Goal: Transaction & Acquisition: Purchase product/service

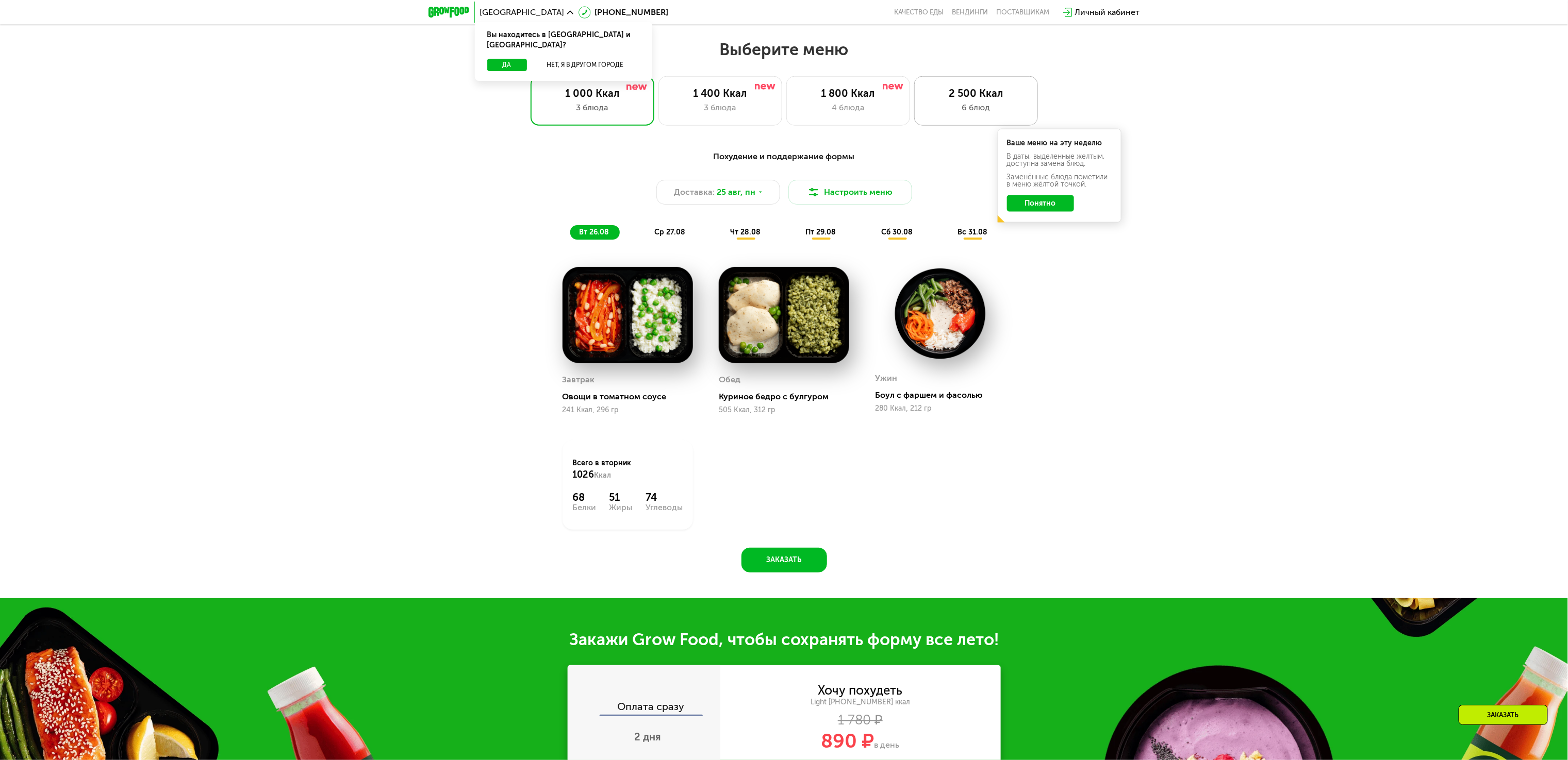
click at [960, 109] on div "6 блюд" at bounding box center [976, 107] width 102 height 12
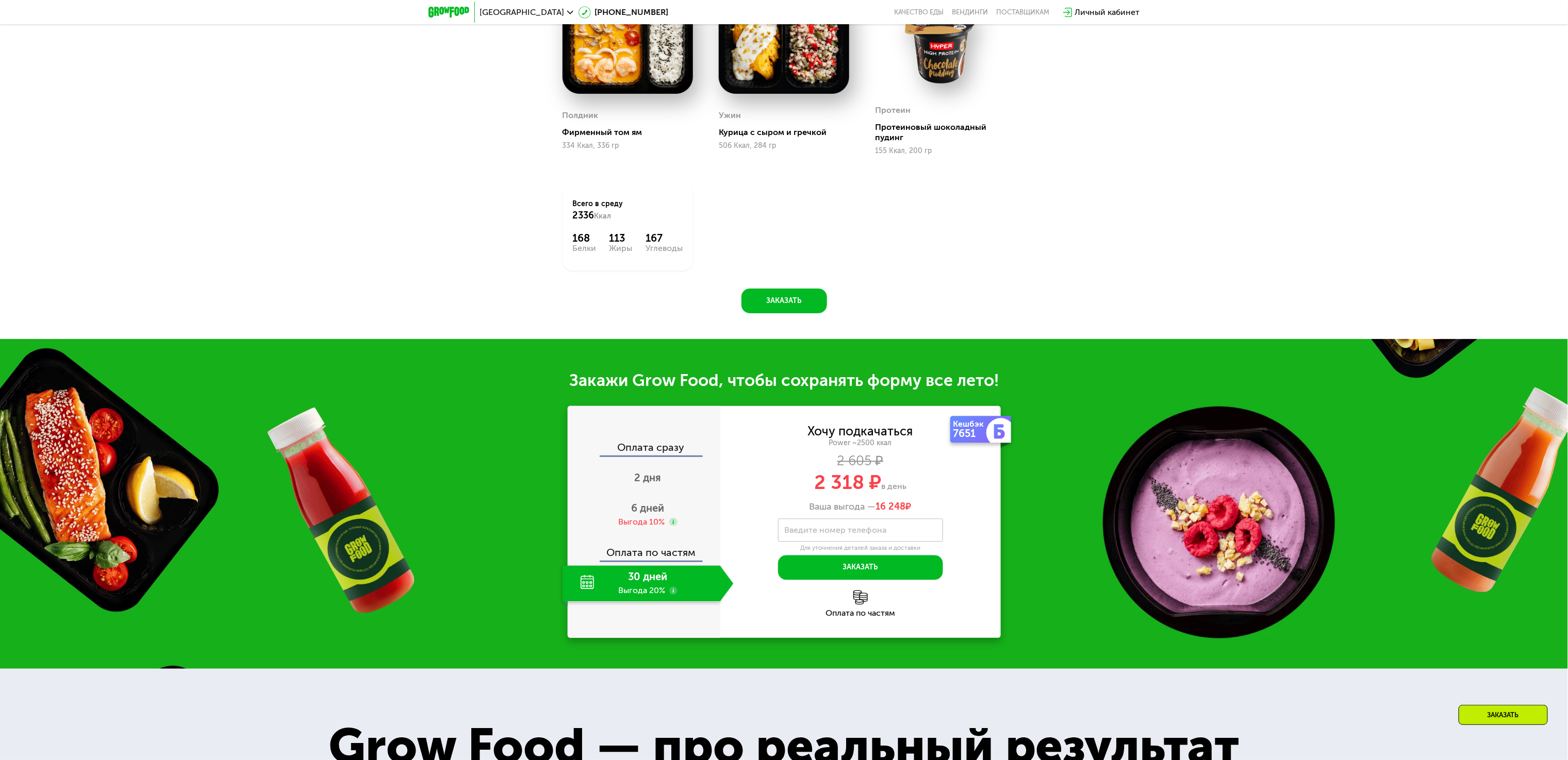
scroll to position [1497, 0]
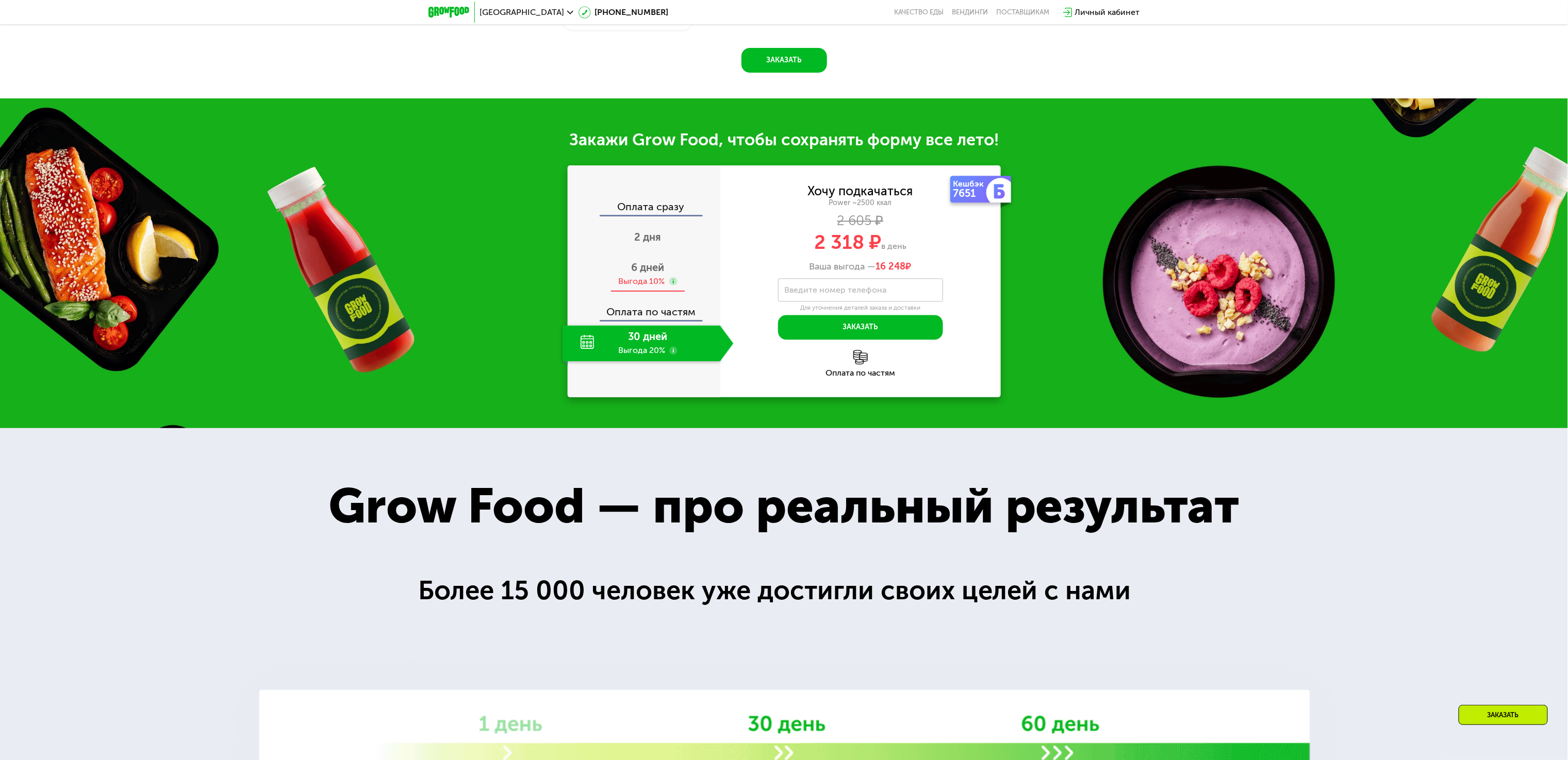
click at [657, 287] on div "Выгода 10%" at bounding box center [642, 282] width 46 height 11
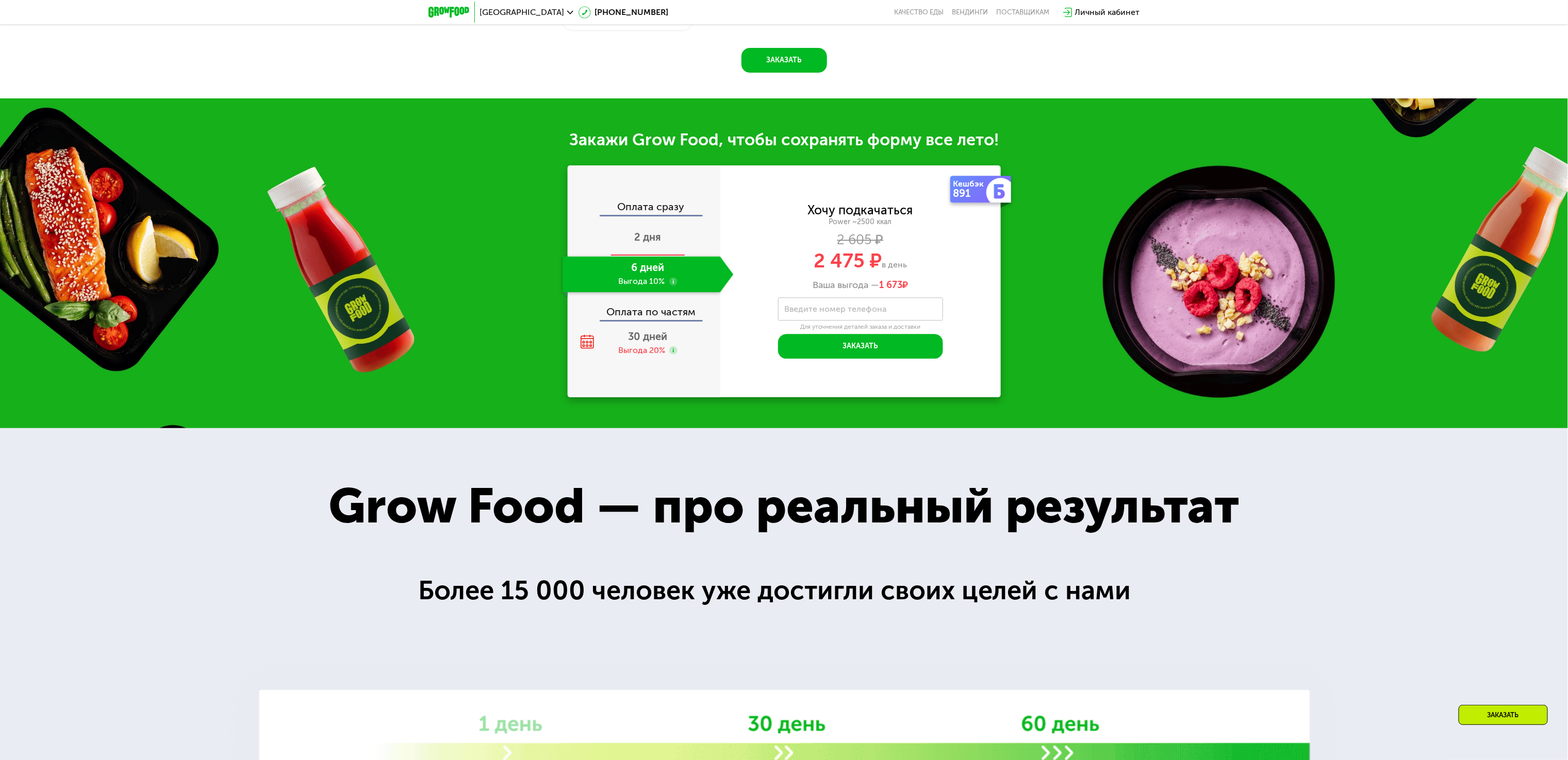
click at [666, 242] on div "2 дня" at bounding box center [648, 238] width 171 height 36
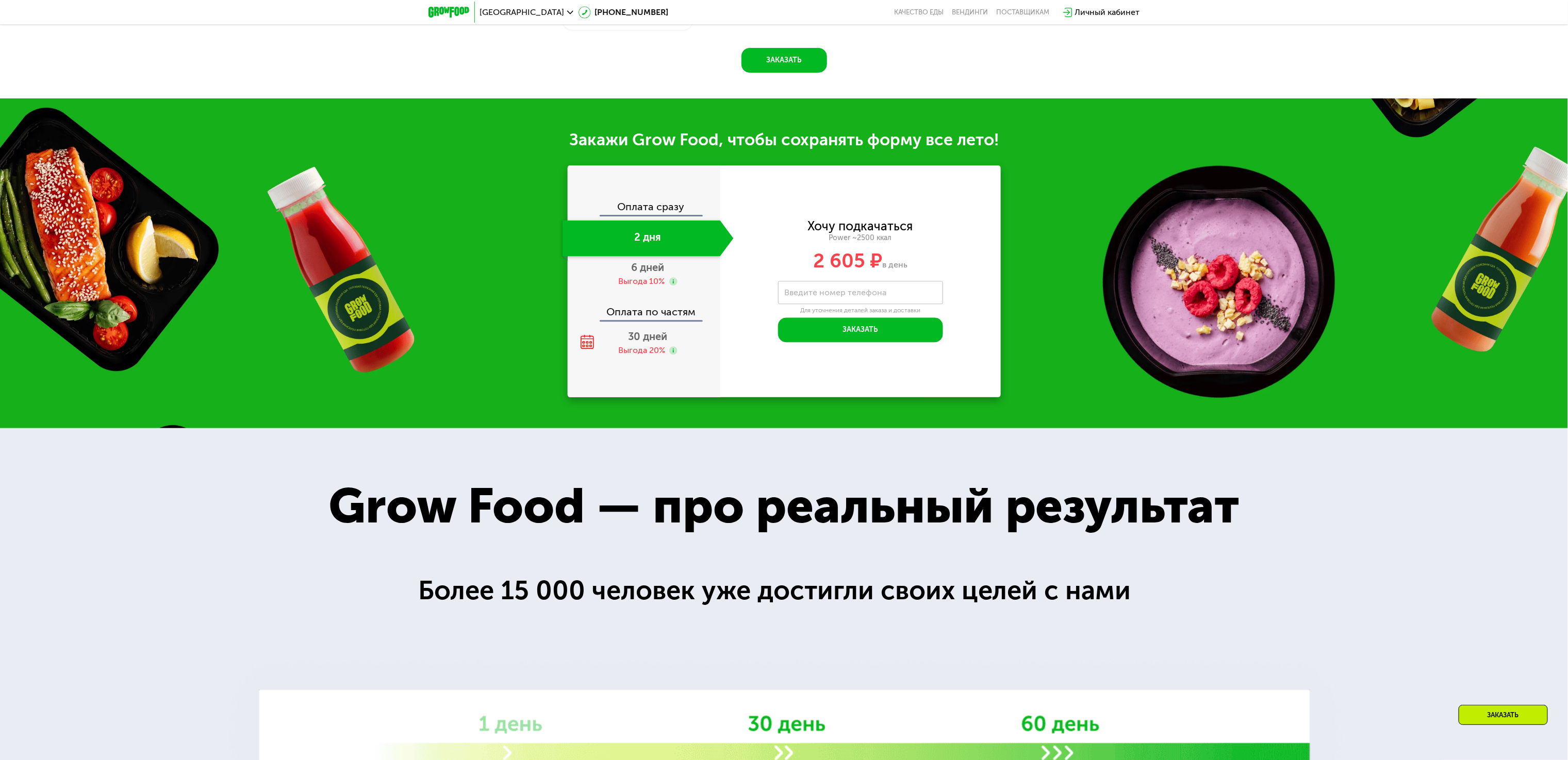
click at [523, 246] on div "Закажи Grow Food, чтобы сохранять форму все лето! Оплата сразу 2 дня 6 дней Выг…" at bounding box center [784, 263] width 1568 height 330
click at [651, 286] on div "Выгода 10%" at bounding box center [642, 282] width 46 height 11
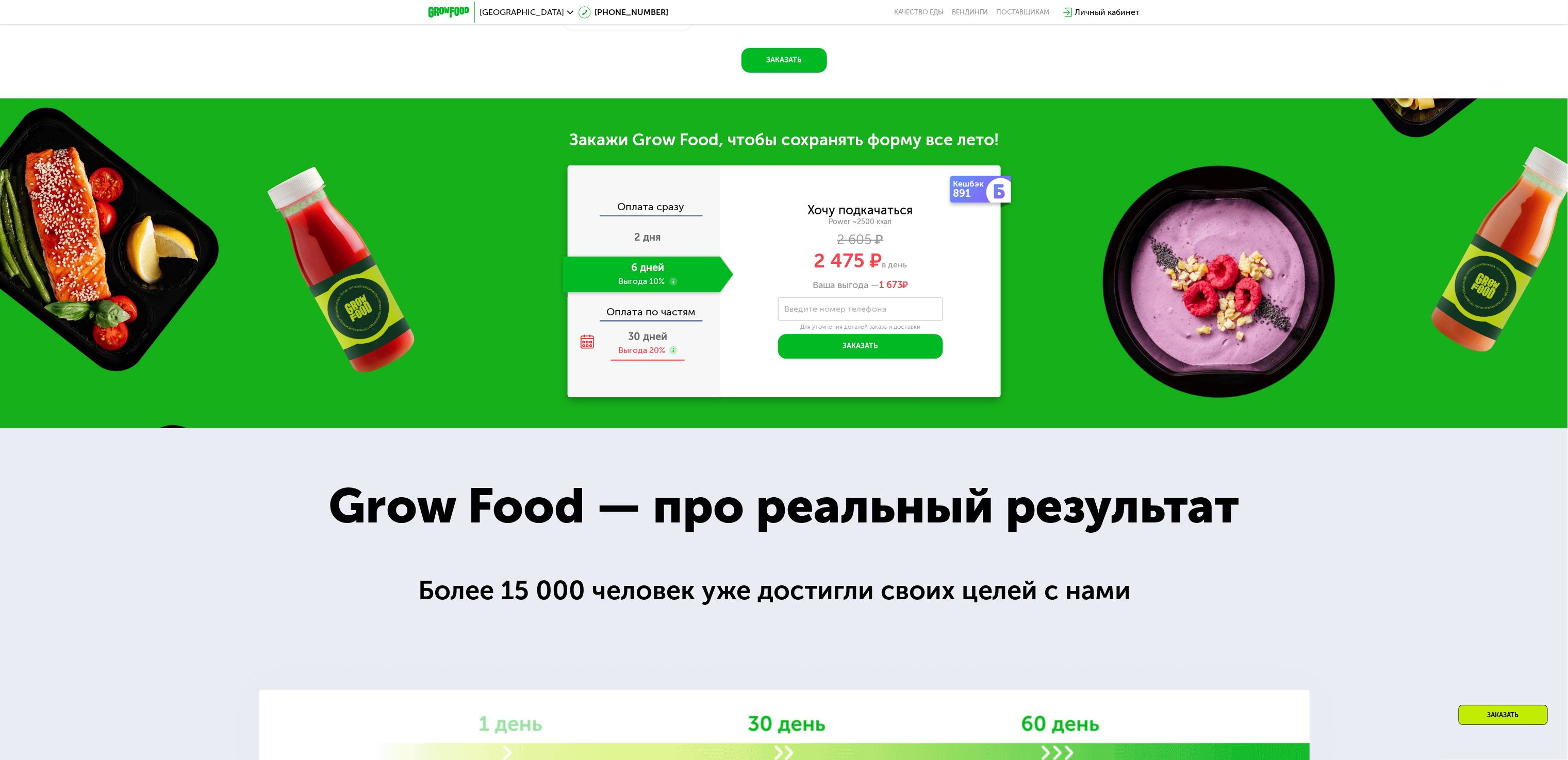
click at [661, 343] on span "30 дней" at bounding box center [648, 336] width 39 height 12
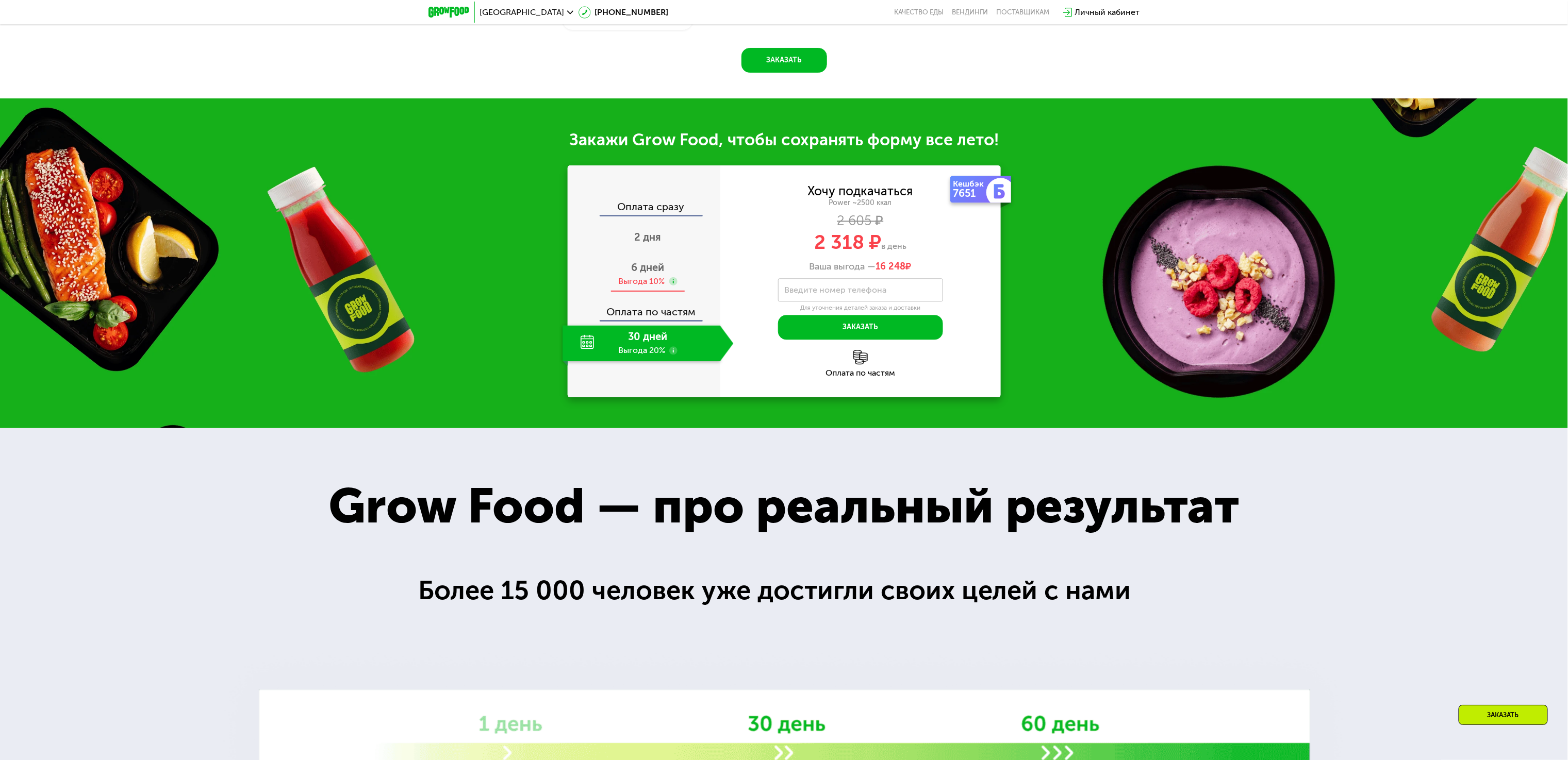
click at [639, 265] on div "6 дней Выгода 10%" at bounding box center [648, 274] width 171 height 36
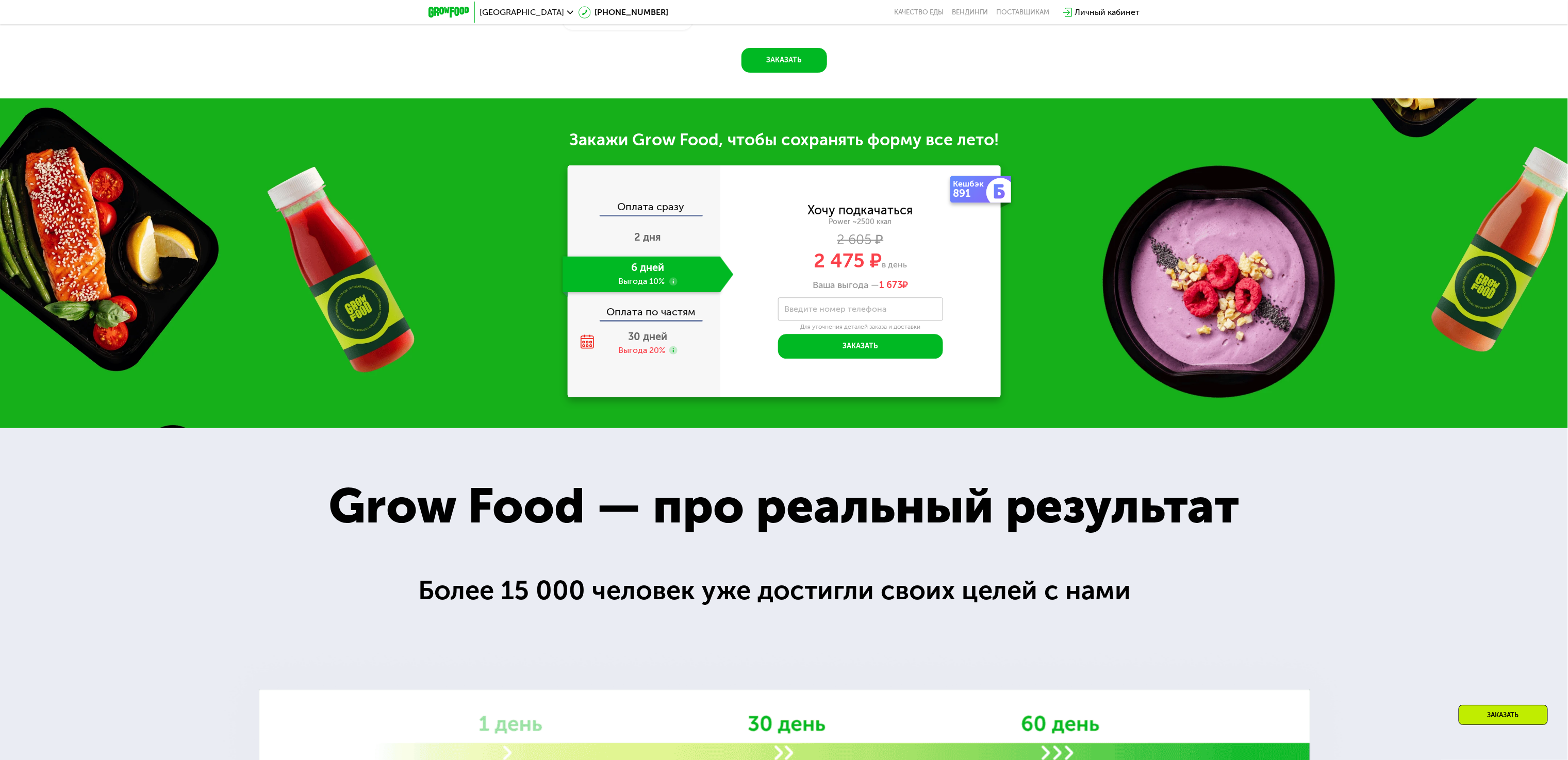
click at [526, 14] on span "[GEOGRAPHIC_DATA]" at bounding box center [522, 12] width 85 height 8
click at [577, 59] on button "Нет, я в другом городе" at bounding box center [585, 65] width 109 height 12
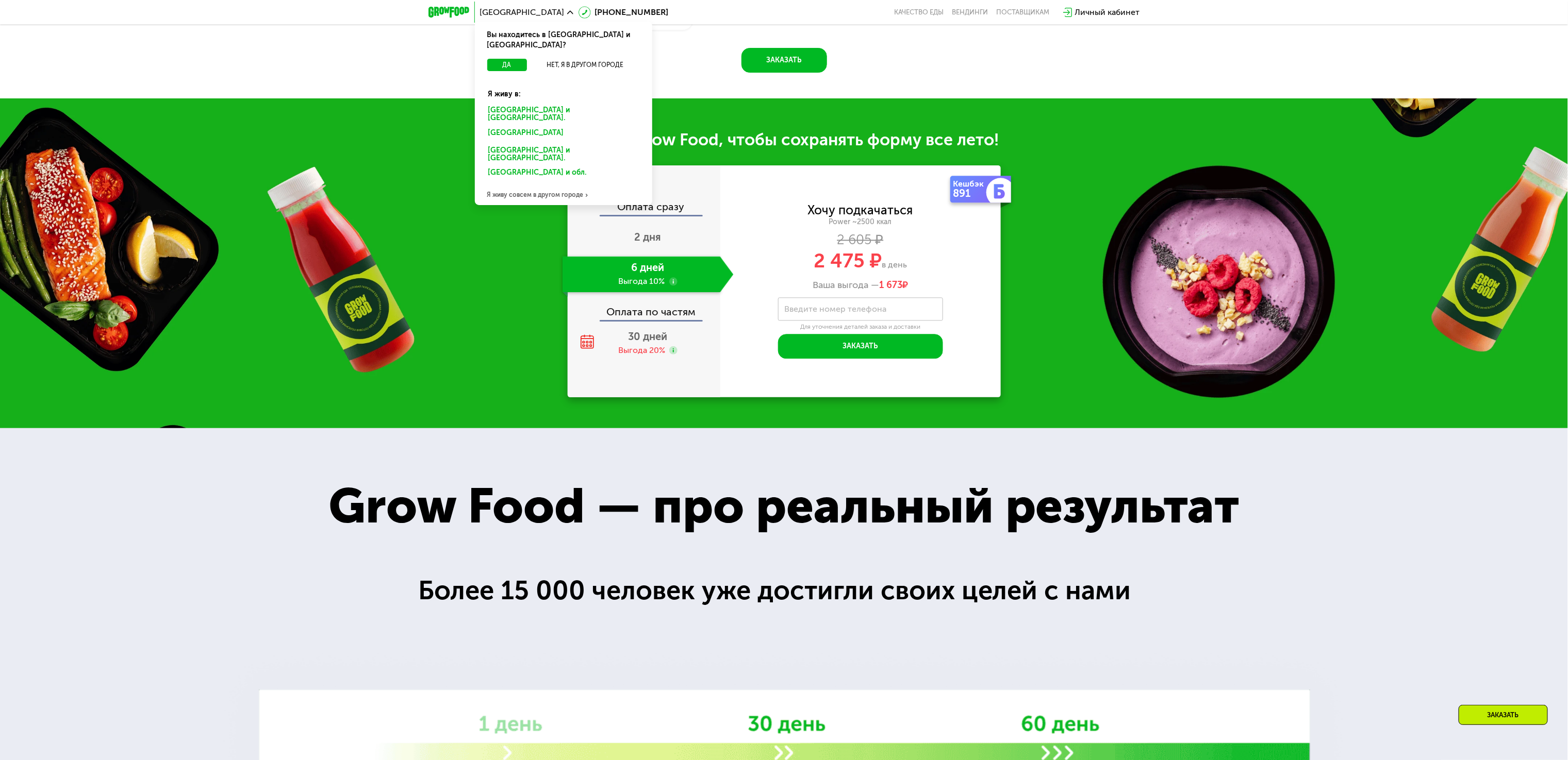
click at [454, 317] on div "Закажи Grow Food, чтобы сохранять форму все лето! Оплата сразу 2 дня 6 дней Выг…" at bounding box center [784, 263] width 1568 height 330
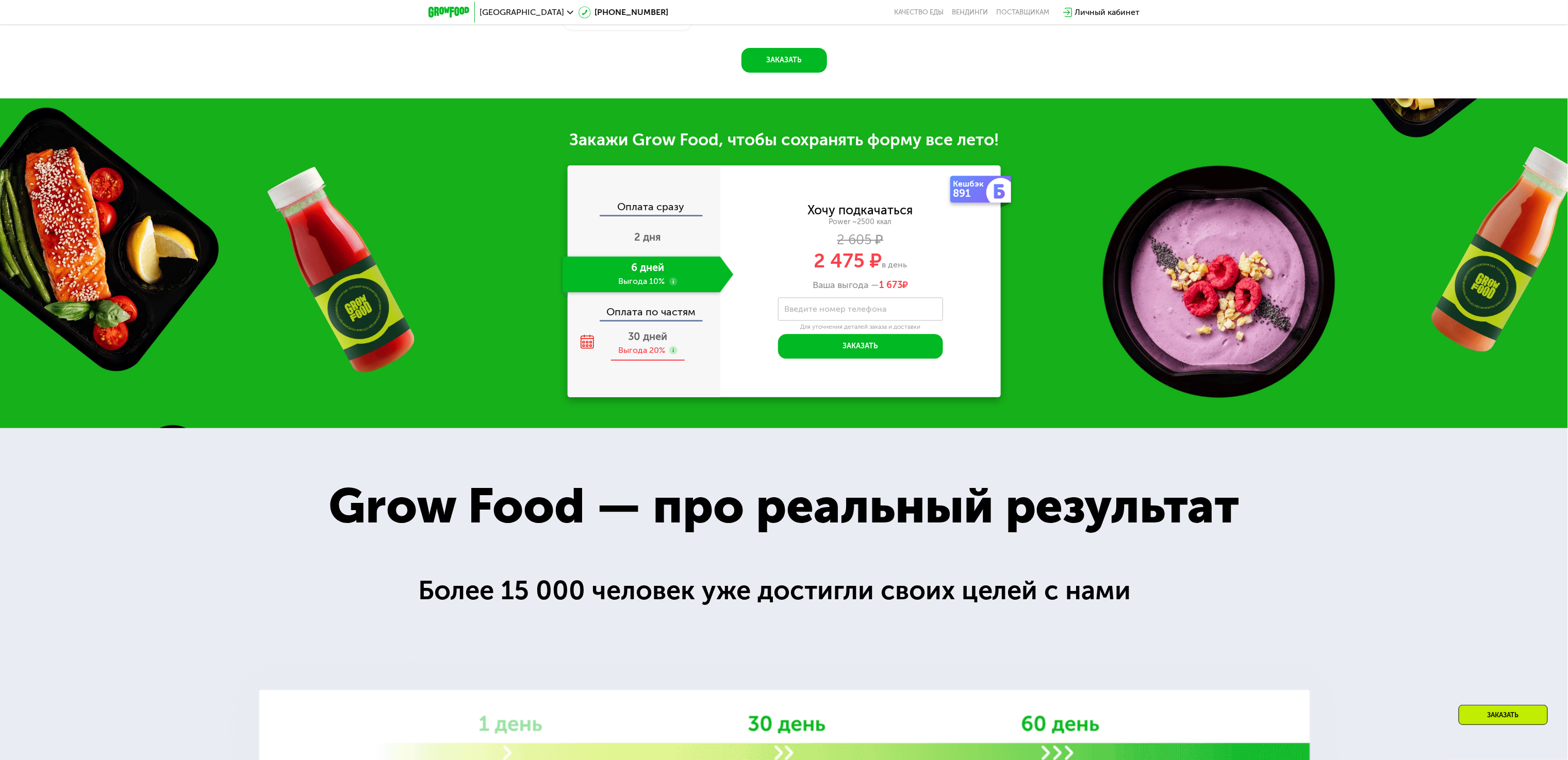
click at [656, 356] on div "Выгода 20%" at bounding box center [642, 351] width 47 height 11
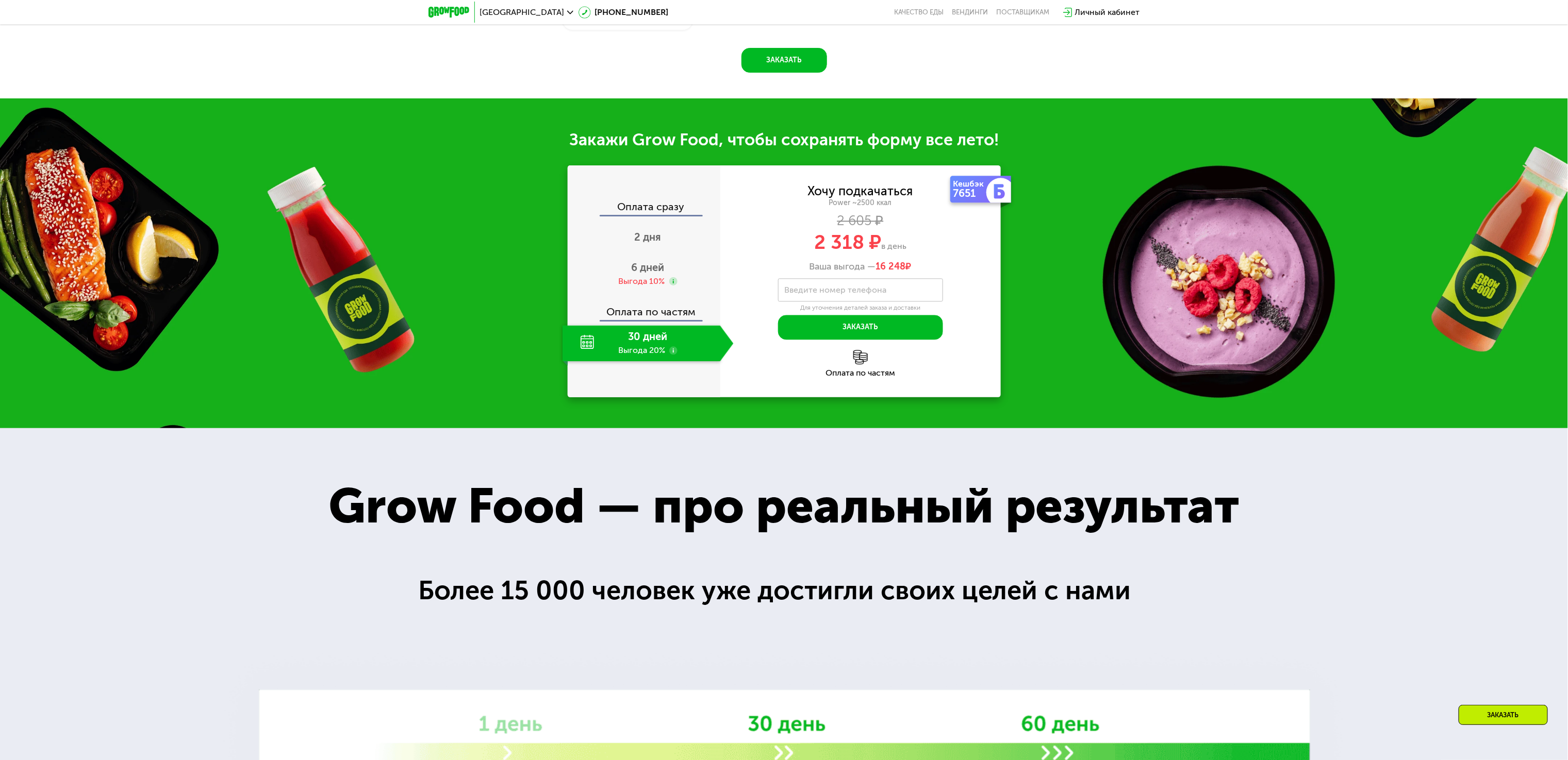
click at [417, 398] on div "Закажи Grow Food, чтобы сохранять форму все лето! Оплата сразу 2 дня 6 дней Выг…" at bounding box center [784, 263] width 1568 height 330
click at [504, 314] on div "Закажи Grow Food, чтобы сохранять форму все лето! Оплата сразу 2 дня 6 дней Выг…" at bounding box center [784, 263] width 1568 height 330
click at [656, 282] on div "6 дней Выгода 10%" at bounding box center [648, 274] width 171 height 36
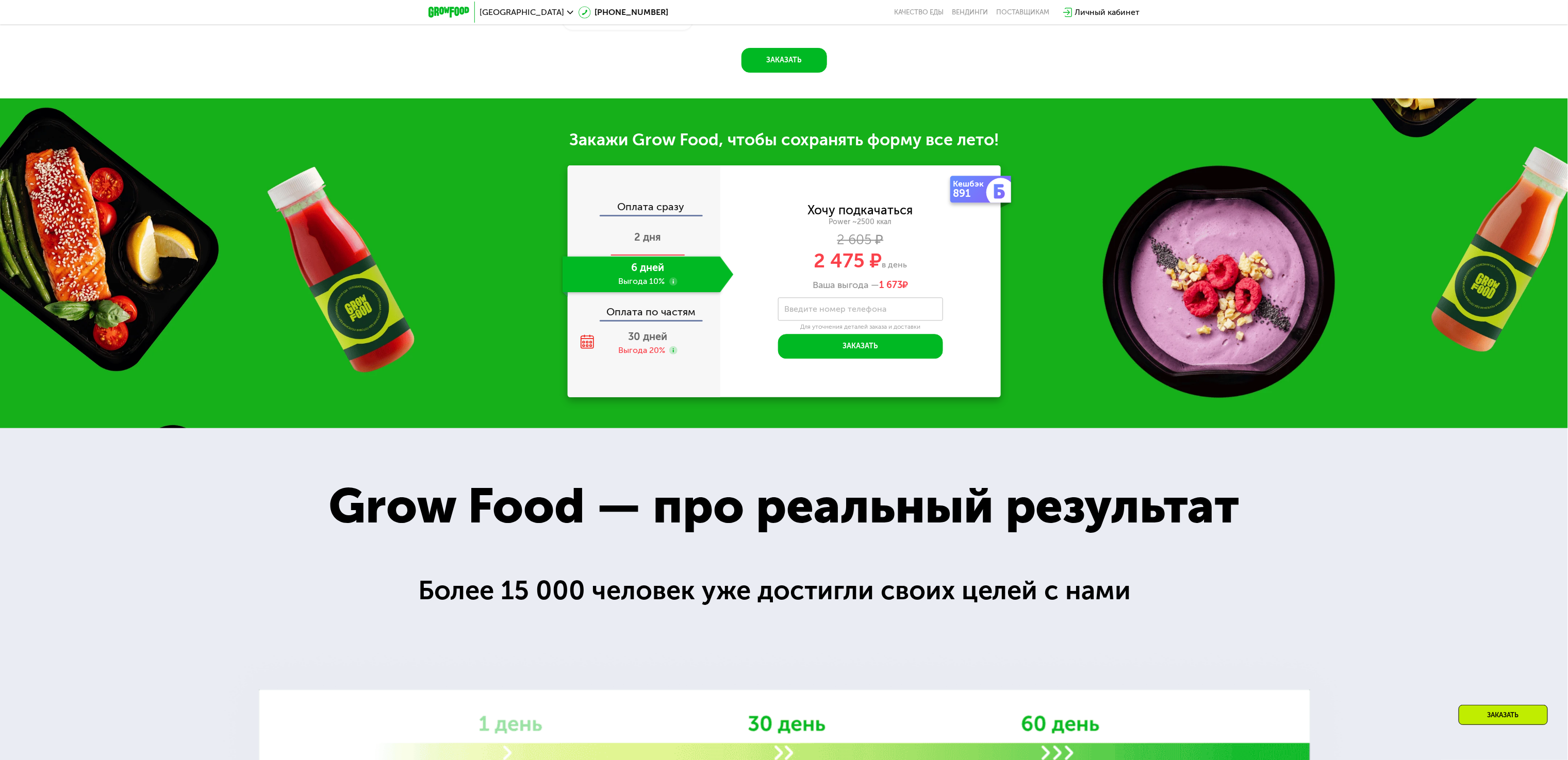
click at [661, 239] on span "2 дня" at bounding box center [648, 237] width 27 height 12
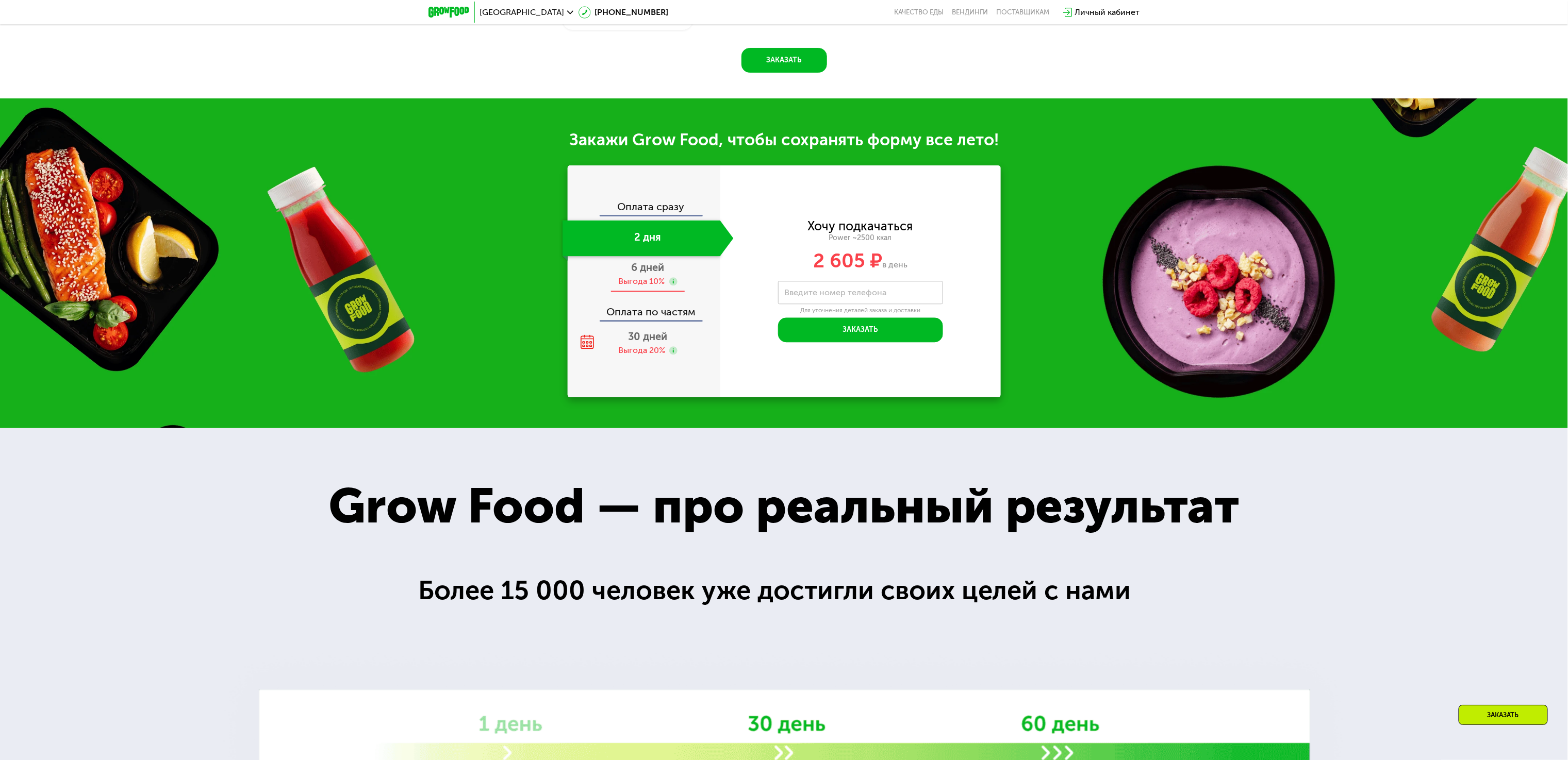
click at [633, 270] on span "6 дней" at bounding box center [648, 267] width 33 height 12
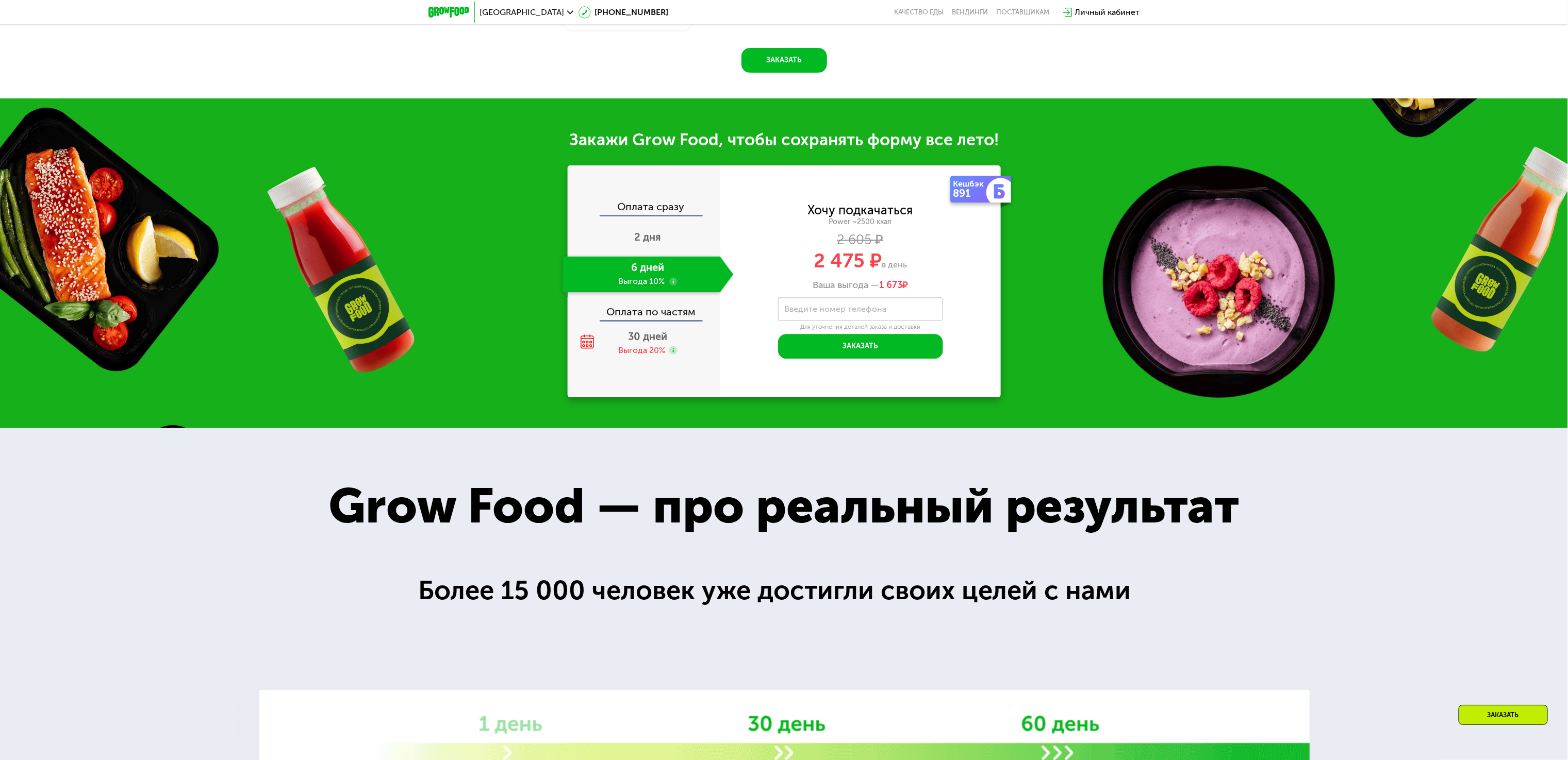
click at [644, 314] on div "Оплата по частям" at bounding box center [644, 308] width 151 height 23
click at [645, 337] on span "30 дней" at bounding box center [648, 336] width 39 height 12
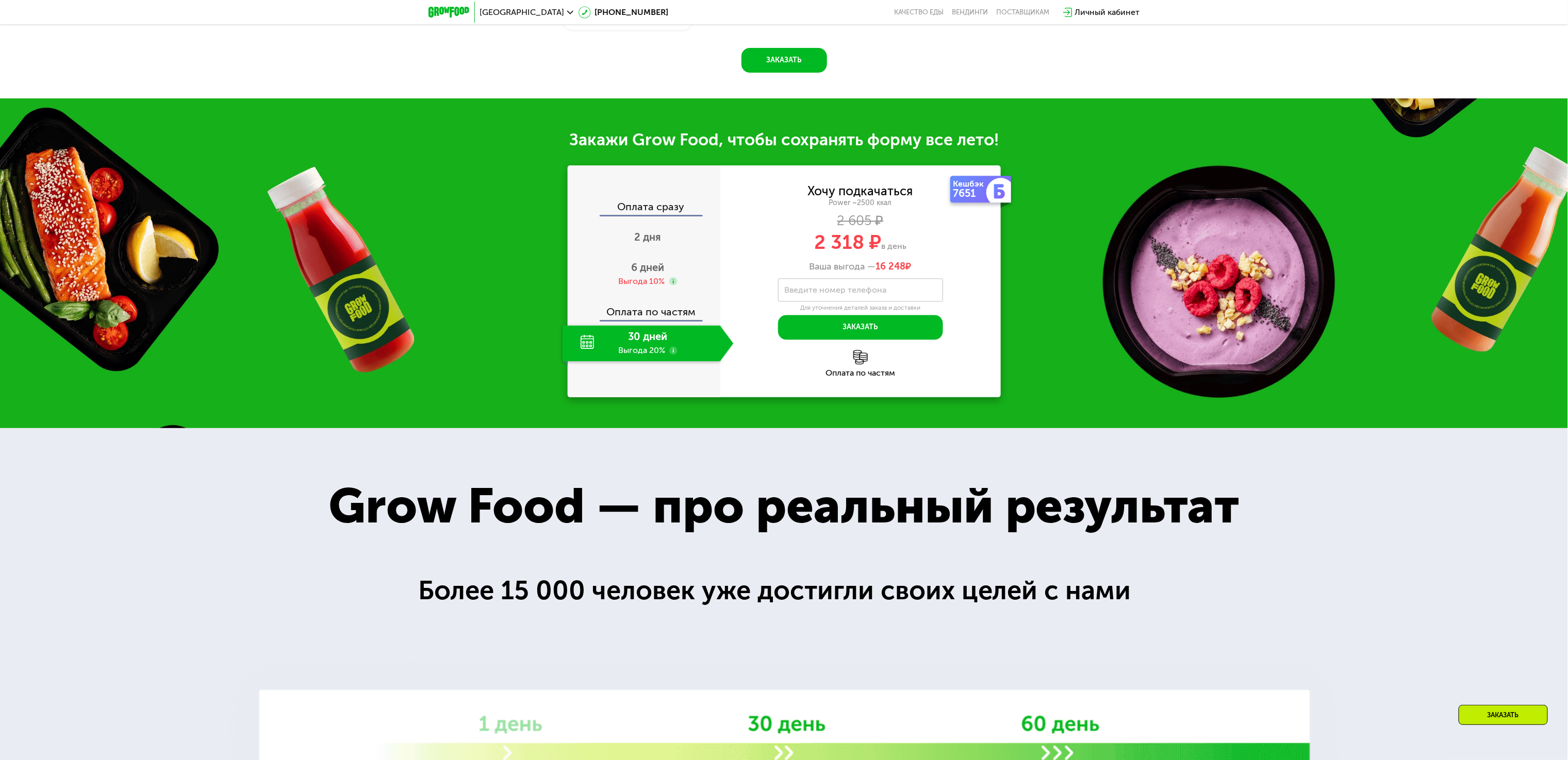
click at [501, 10] on span "[GEOGRAPHIC_DATA]" at bounding box center [522, 12] width 85 height 8
click at [590, 62] on div "Да Нет, я в другом городе" at bounding box center [564, 70] width 182 height 22
click at [594, 59] on button "Нет, я в другом городе" at bounding box center [585, 65] width 109 height 12
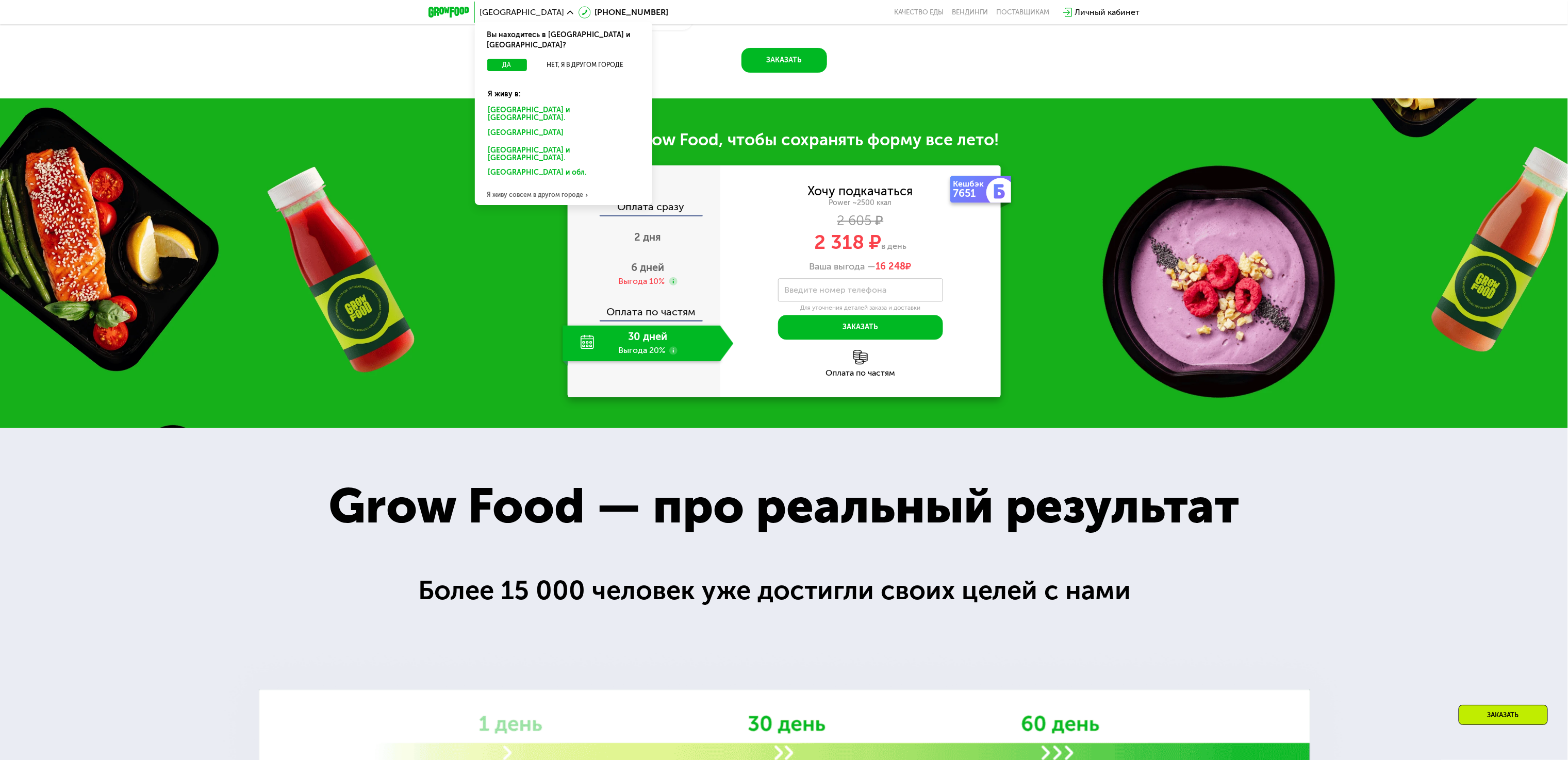
click at [523, 127] on div "[GEOGRAPHIC_DATA] и [GEOGRAPHIC_DATA]." at bounding box center [561, 135] width 161 height 17
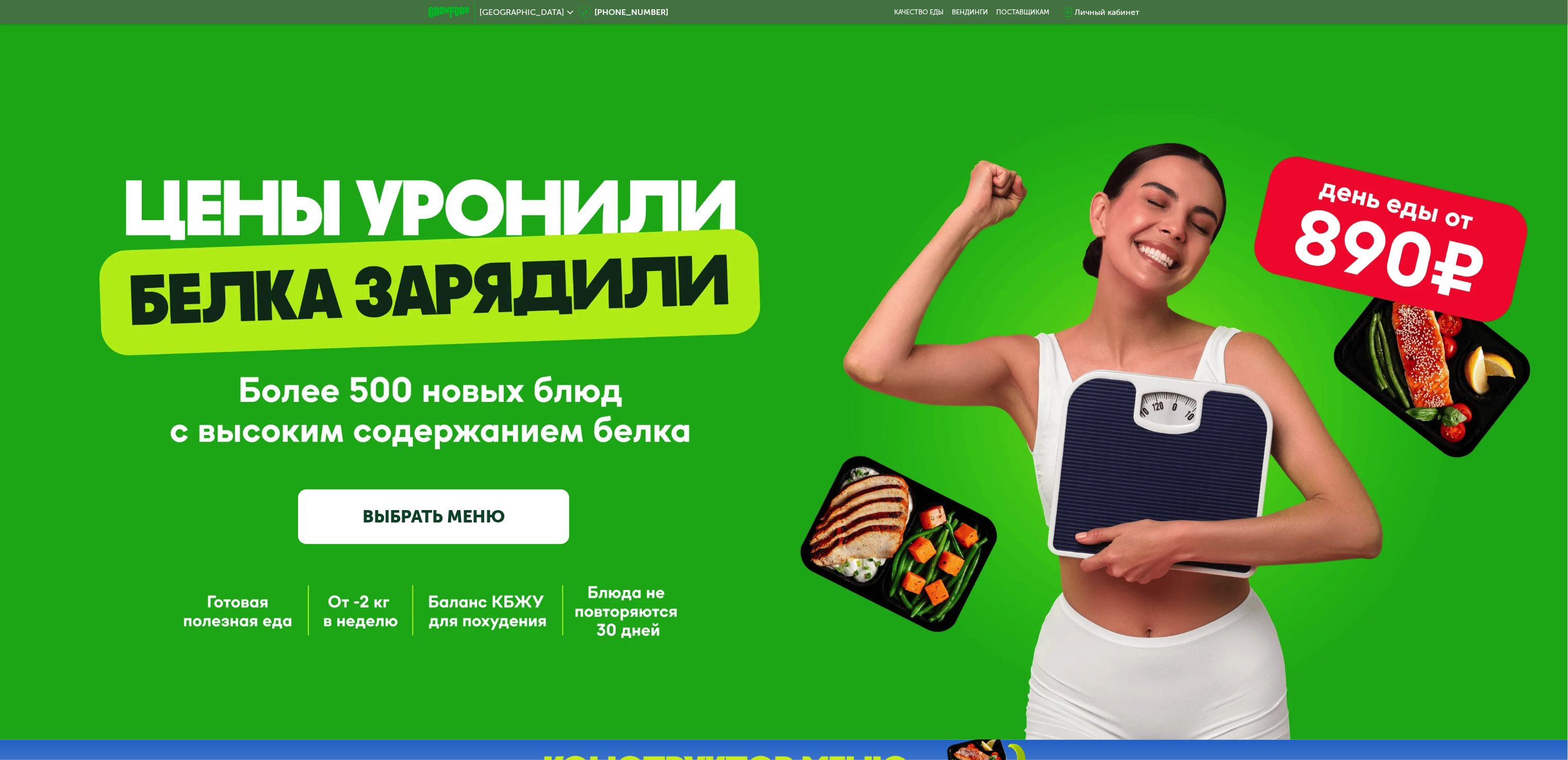
click at [450, 335] on div "GrowFood — доставка правильного питания ВЫБРАТЬ МЕНЮ" at bounding box center [434, 398] width 271 height 294
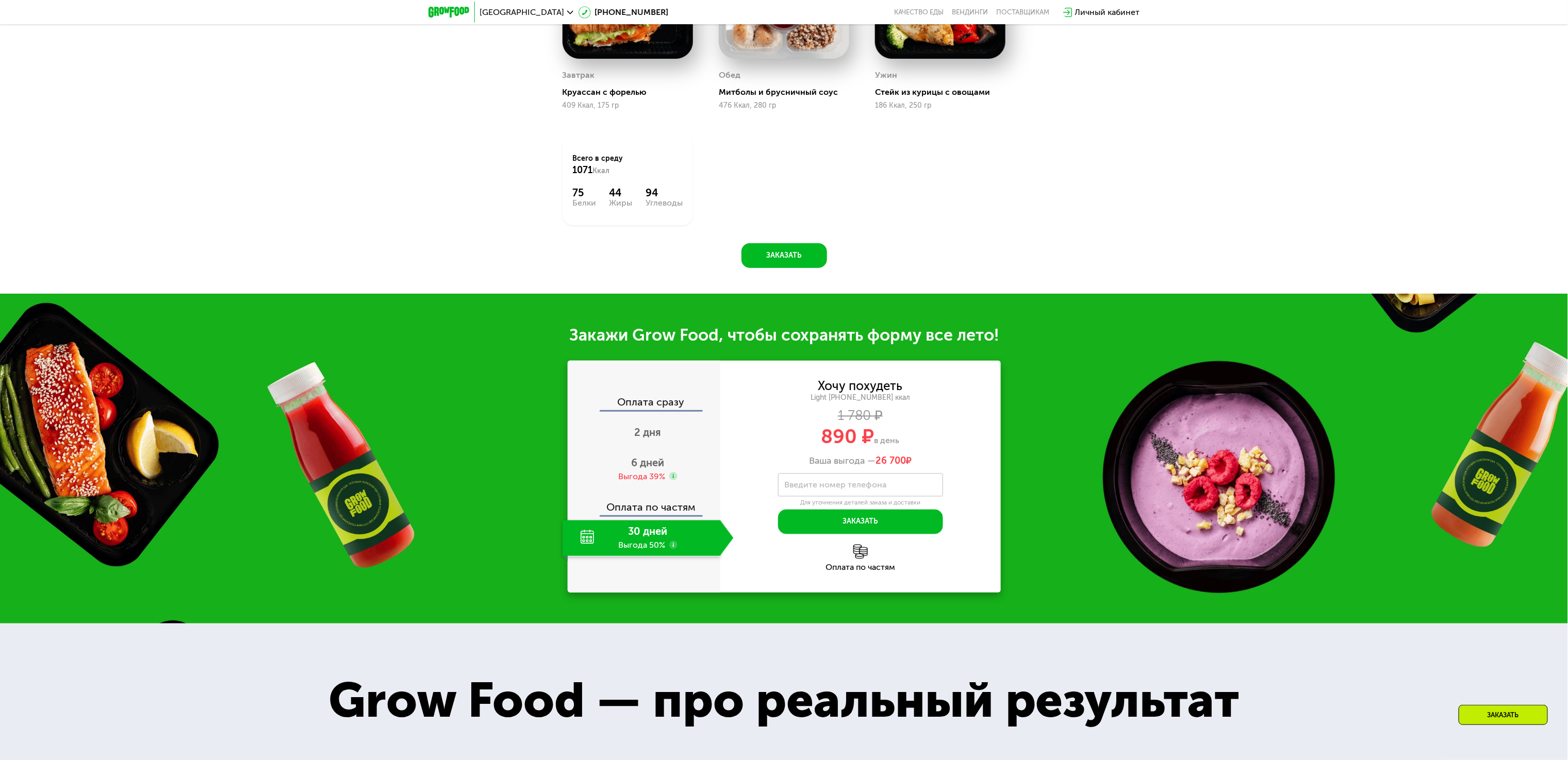
scroll to position [722, 0]
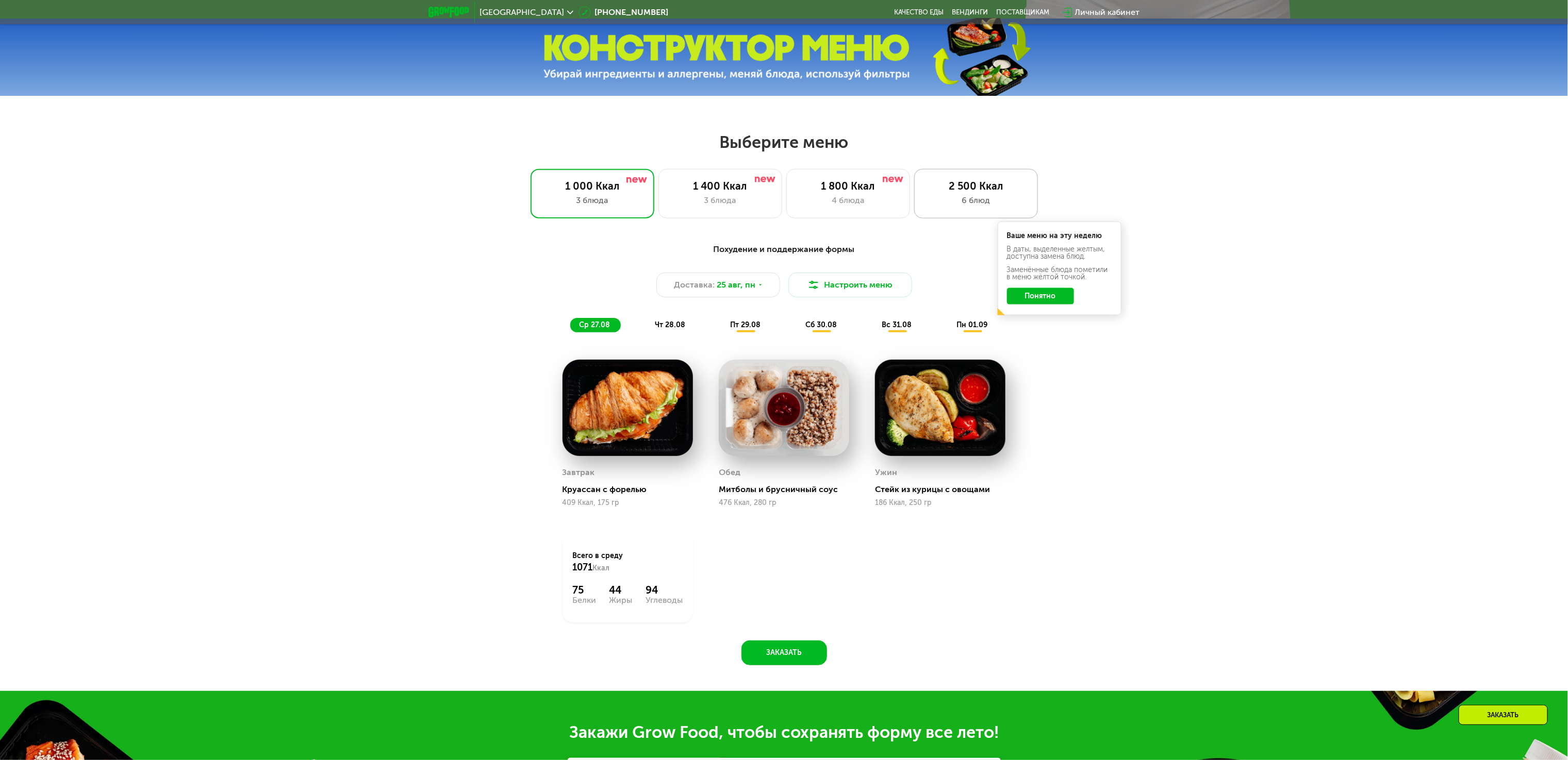
click at [924, 183] on div "2 500 Ккал 6 блюд" at bounding box center [976, 194] width 124 height 49
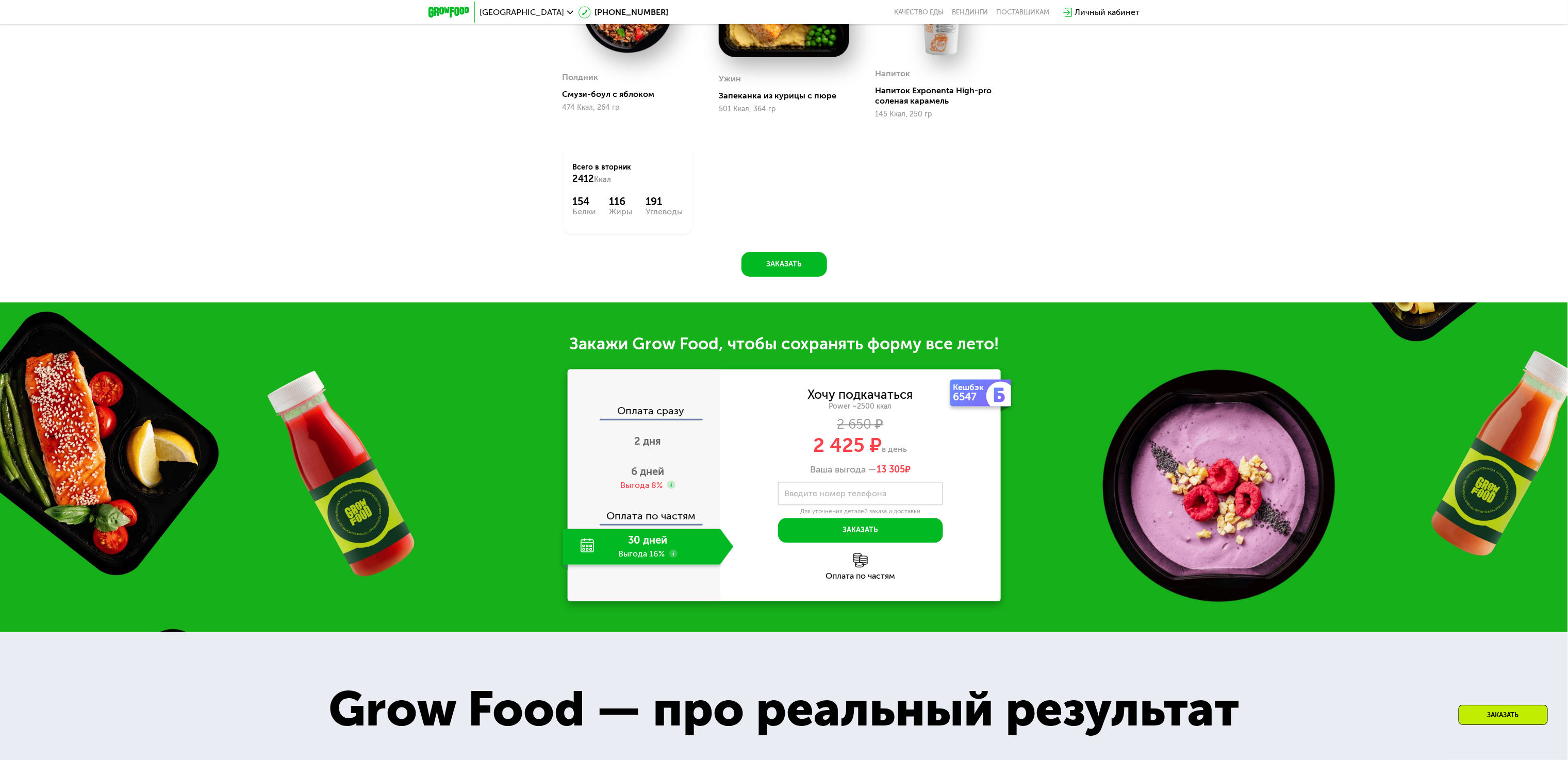
scroll to position [1340, 0]
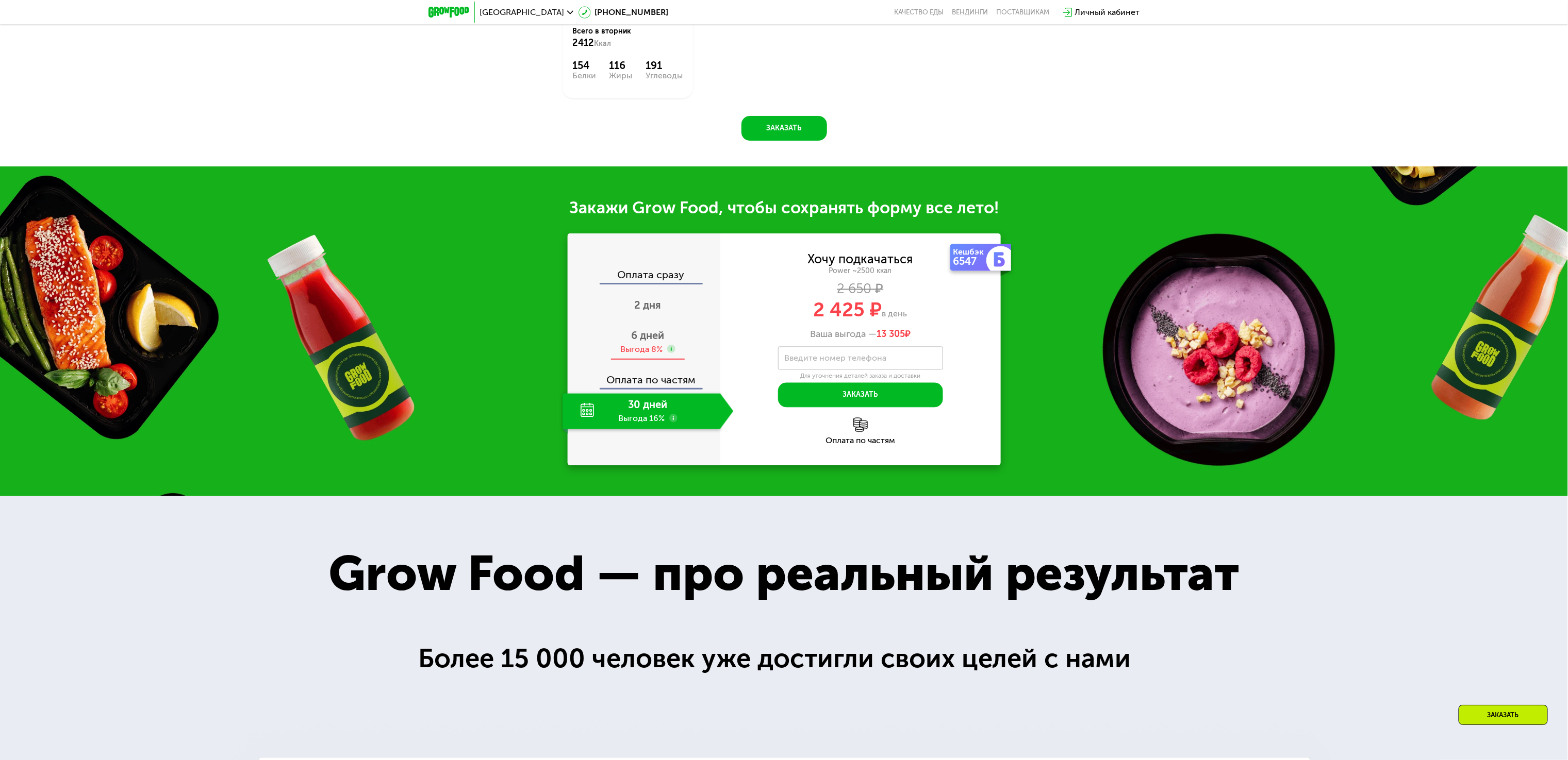
click at [640, 342] on span "6 дней" at bounding box center [648, 335] width 33 height 12
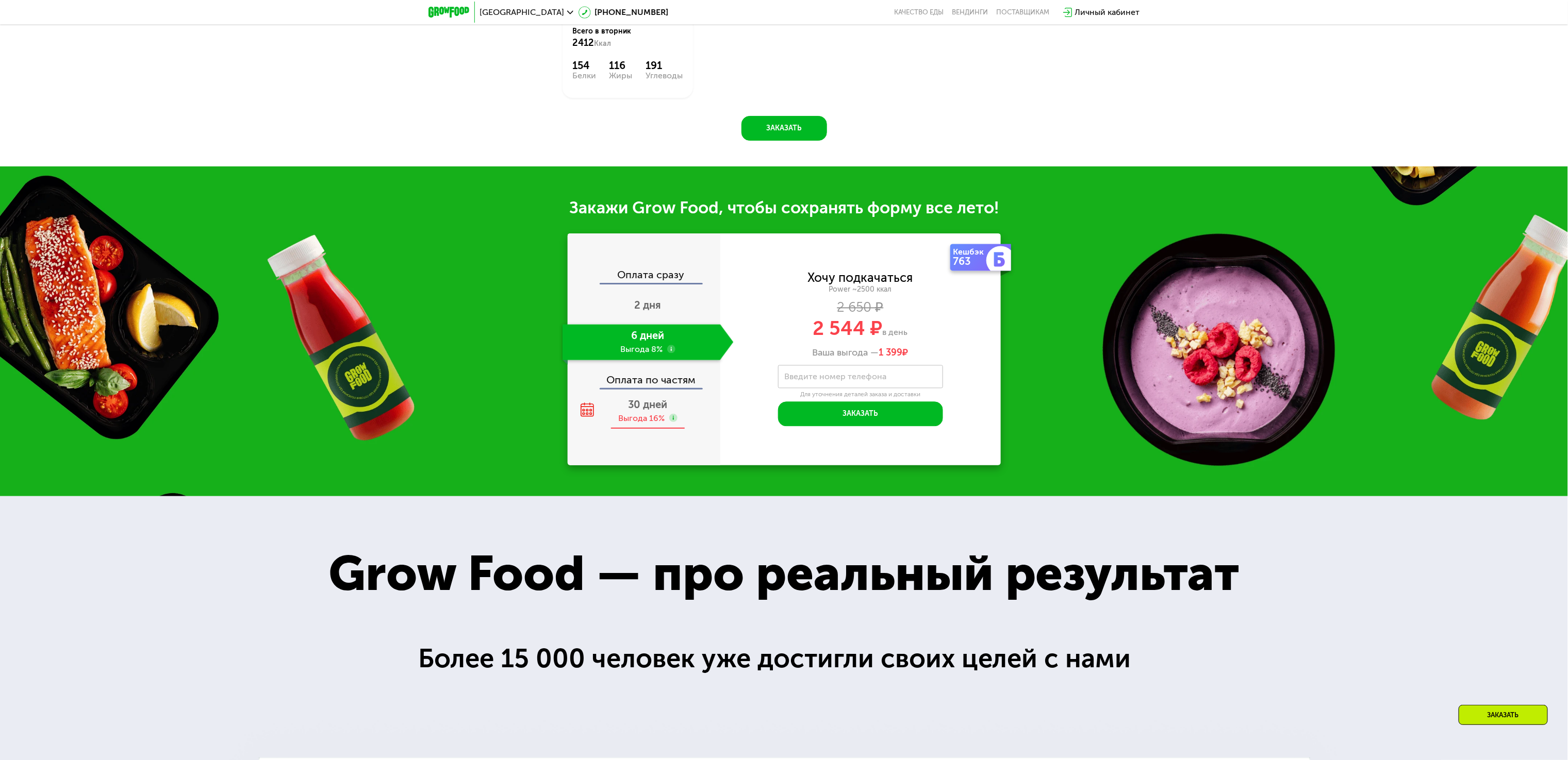
click at [640, 424] on div "Выгода 16%" at bounding box center [642, 419] width 46 height 11
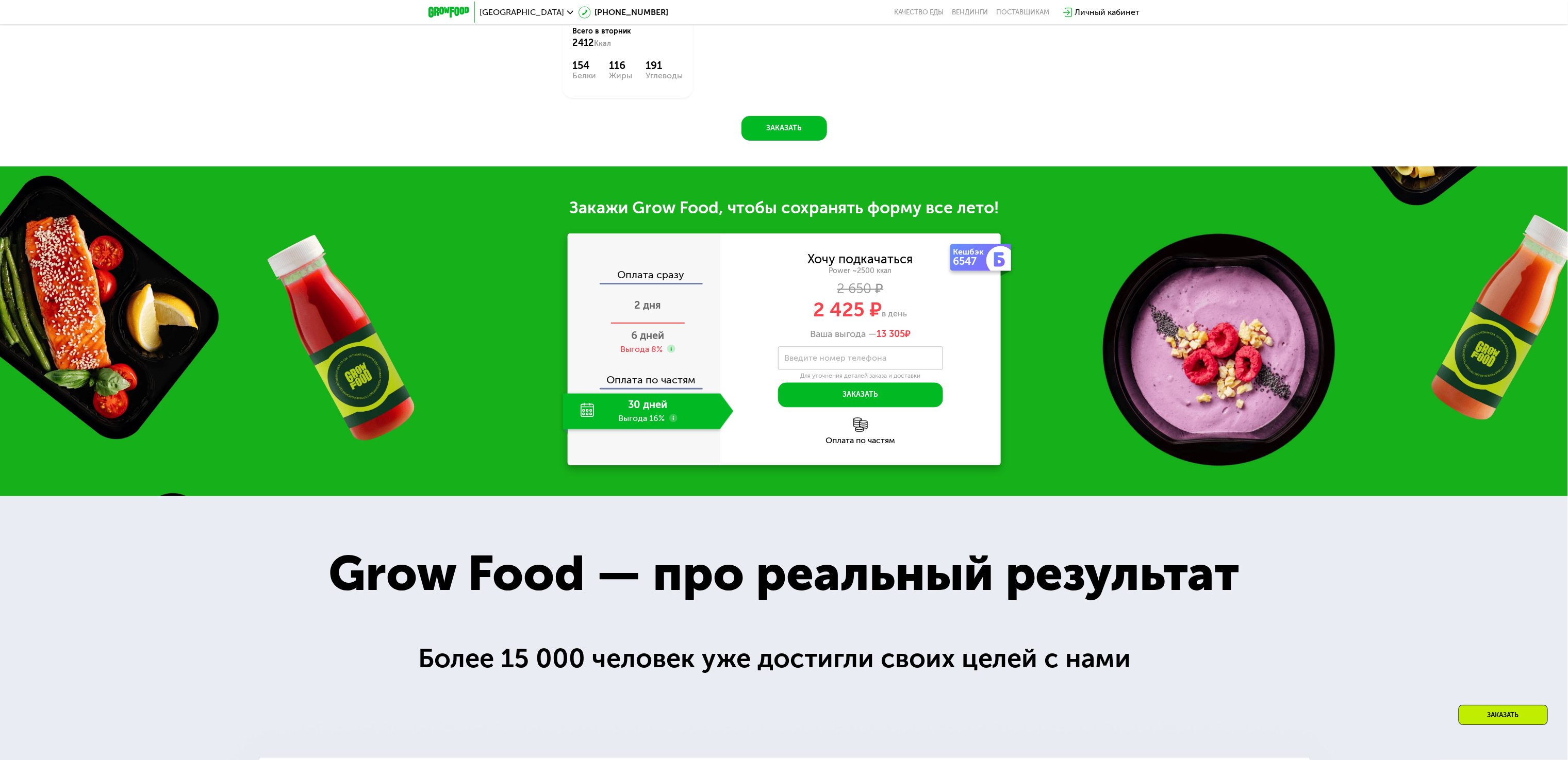
click at [679, 324] on div "2 дня" at bounding box center [648, 306] width 171 height 36
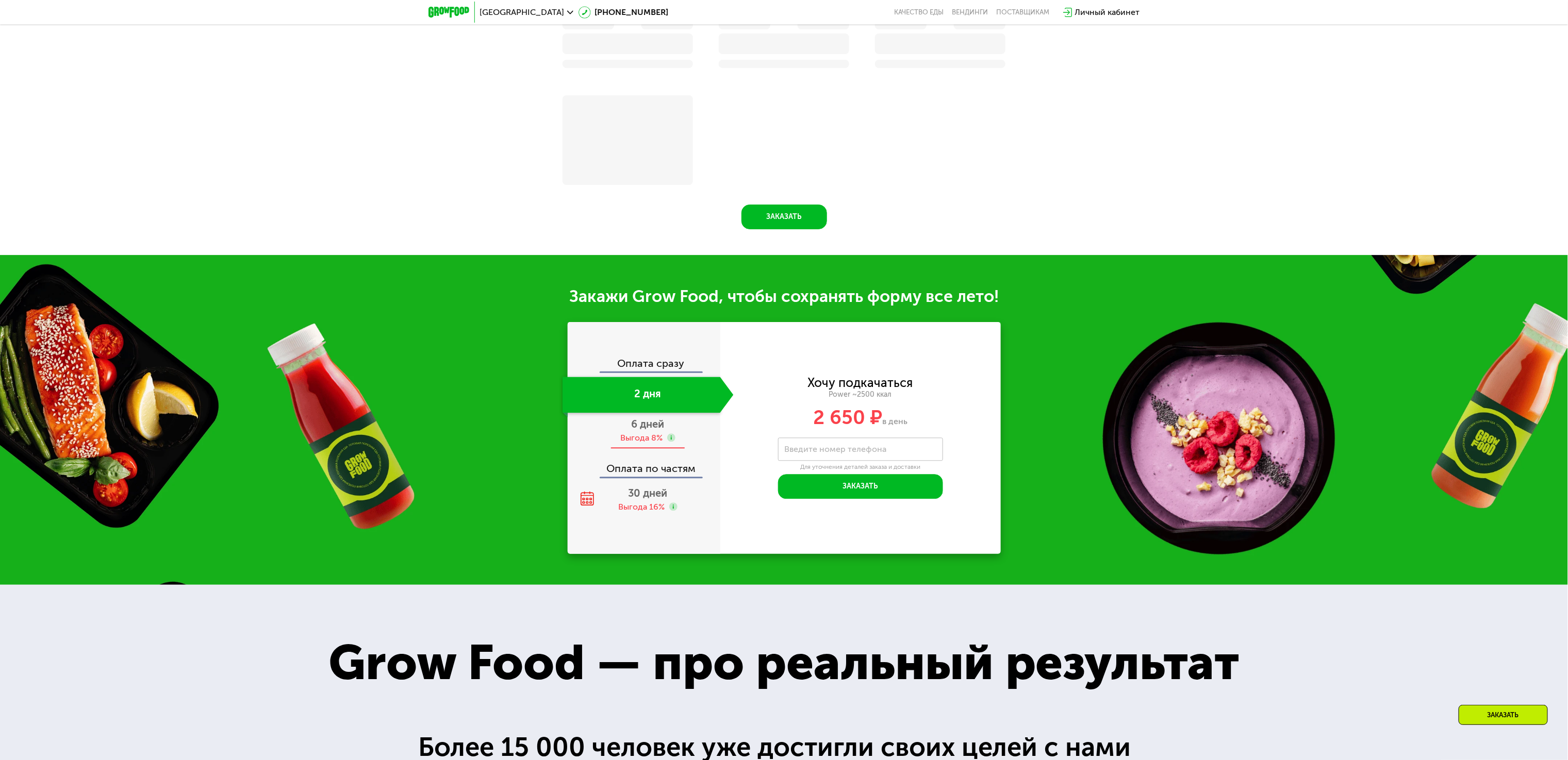
drag, startPoint x: 633, startPoint y: 435, endPoint x: 639, endPoint y: 499, distance: 64.3
click at [633, 430] on span "6 дней" at bounding box center [648, 424] width 33 height 12
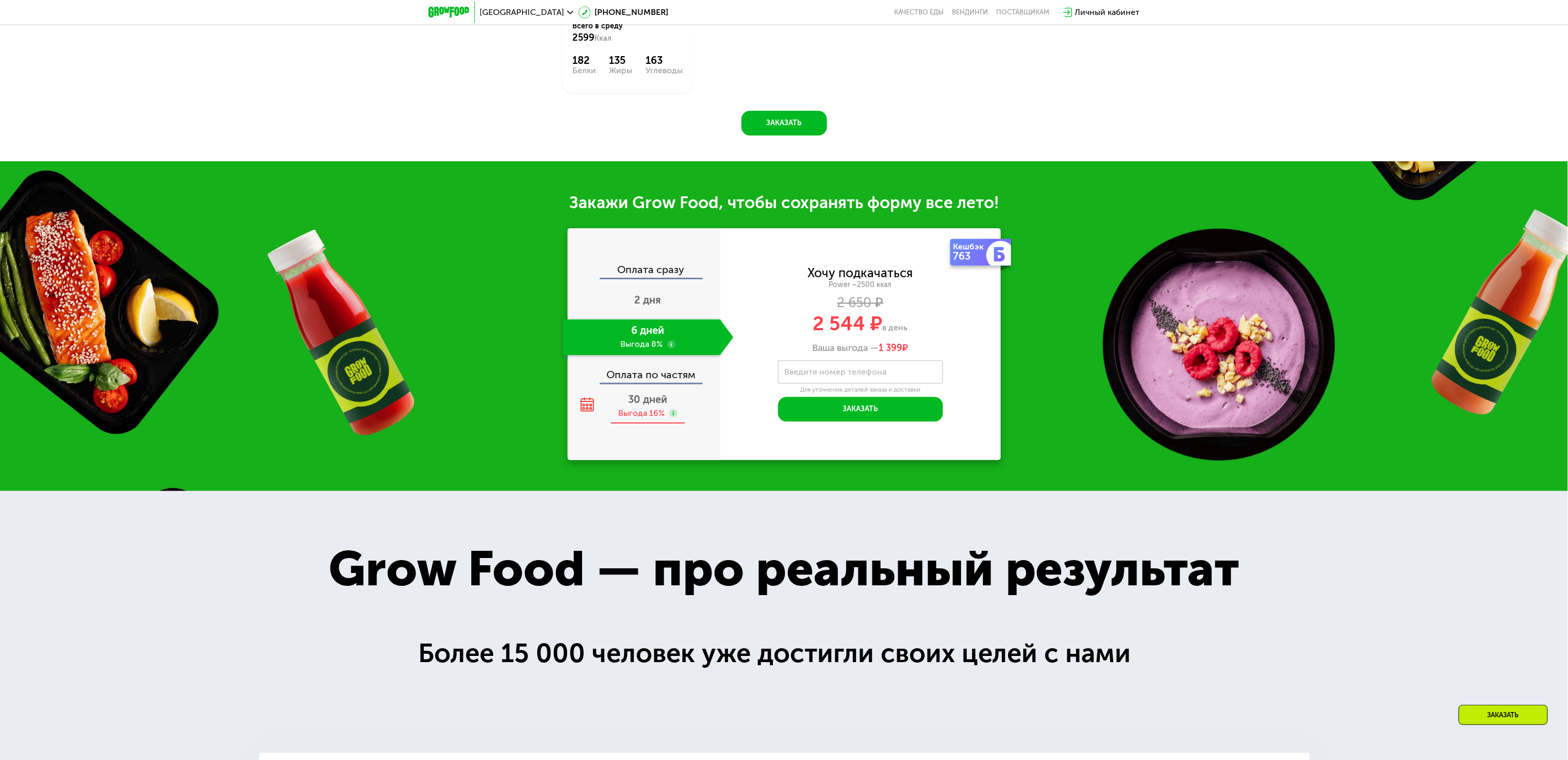
click at [623, 424] on div "30 дней Выгода 16%" at bounding box center [648, 406] width 171 height 36
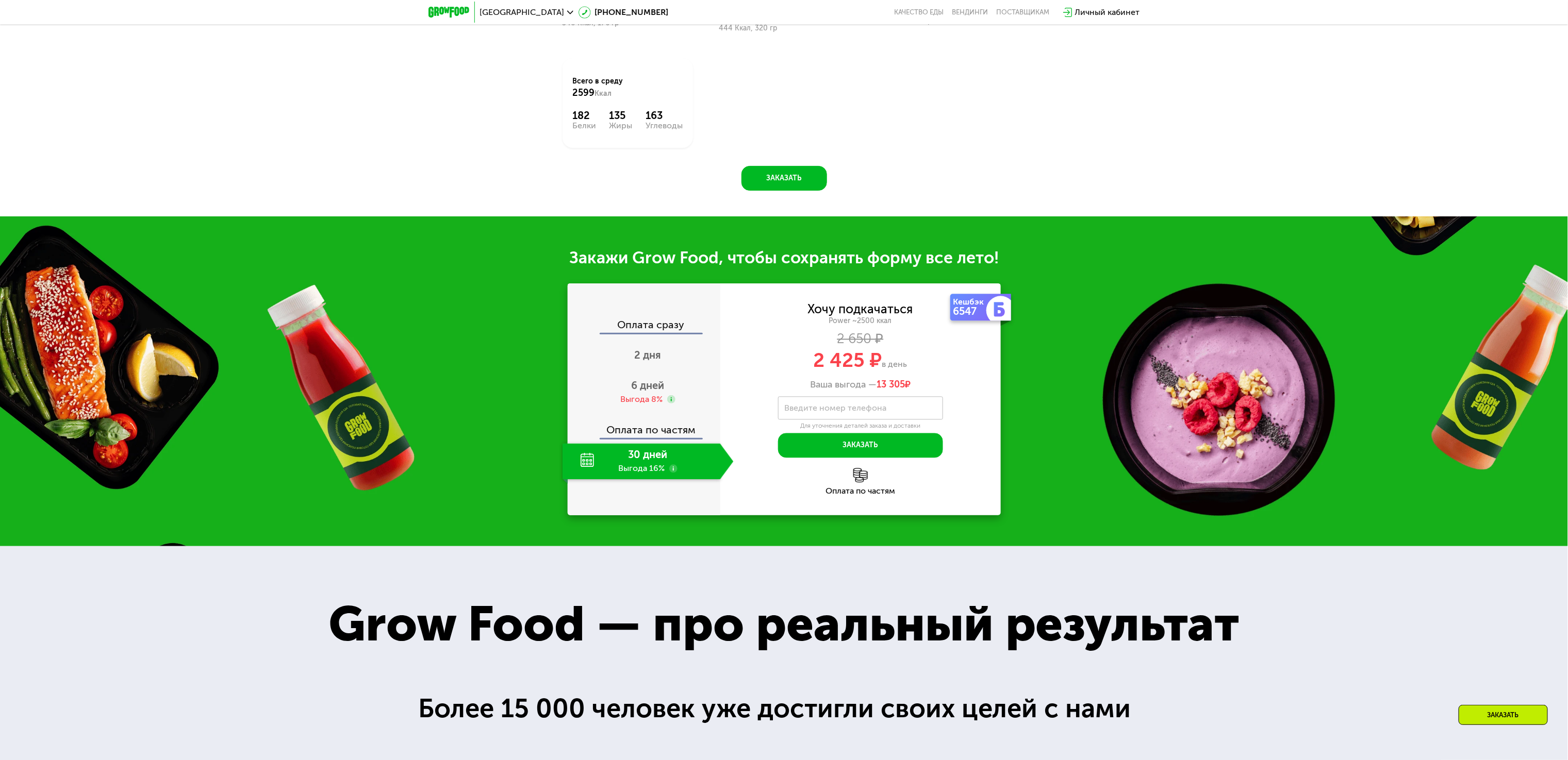
scroll to position [1330, 0]
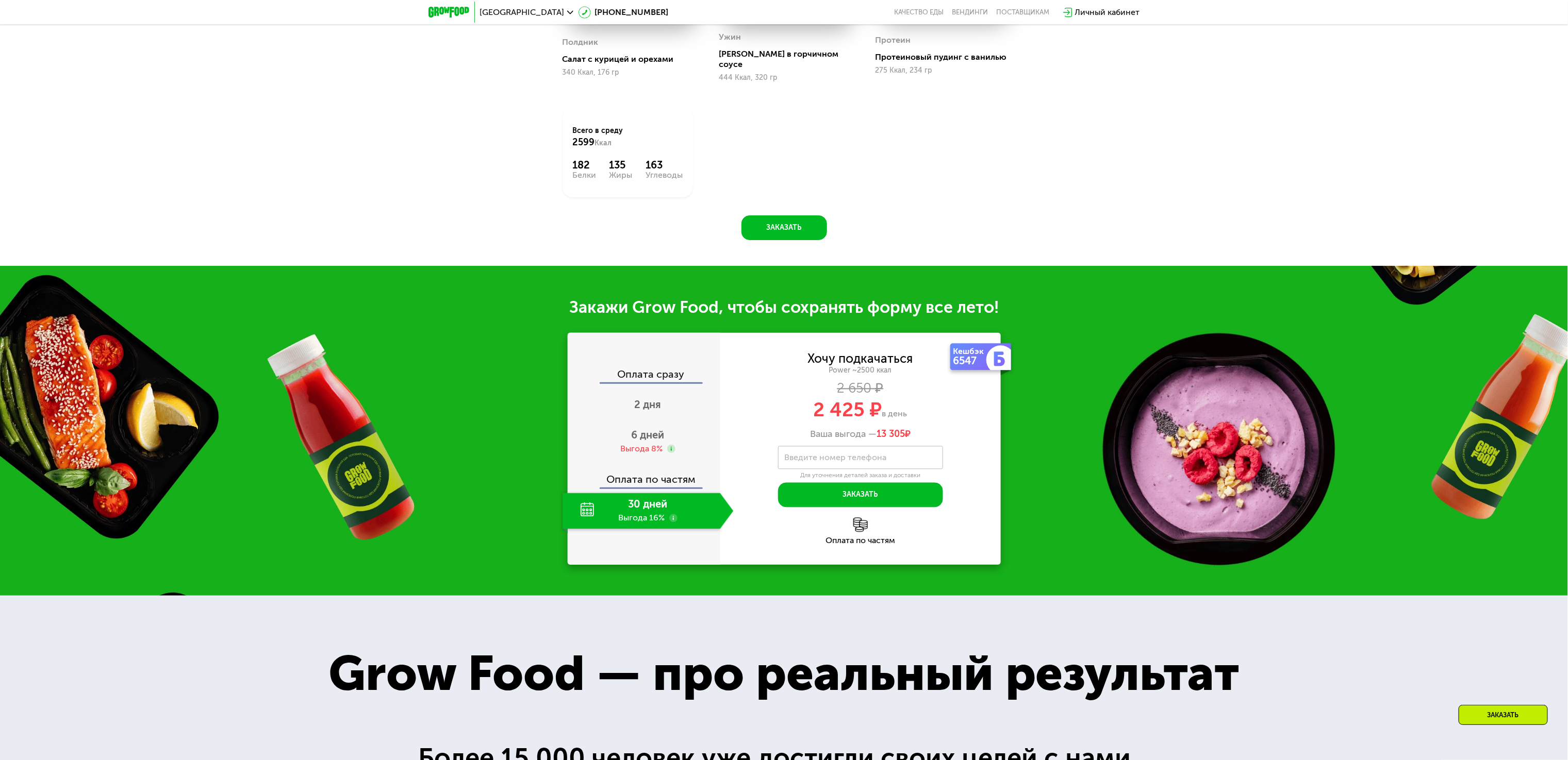
drag, startPoint x: 274, startPoint y: 257, endPoint x: 251, endPoint y: 173, distance: 87.1
